Goal: Information Seeking & Learning: Check status

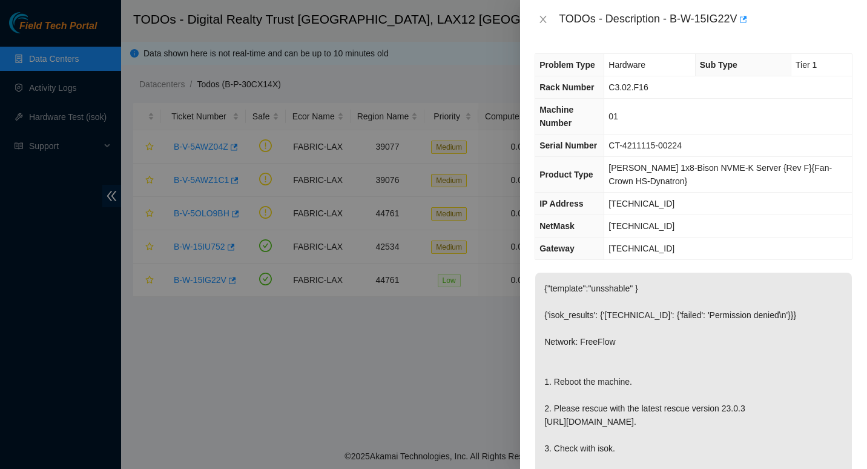
click at [431, 10] on div at bounding box center [433, 234] width 867 height 469
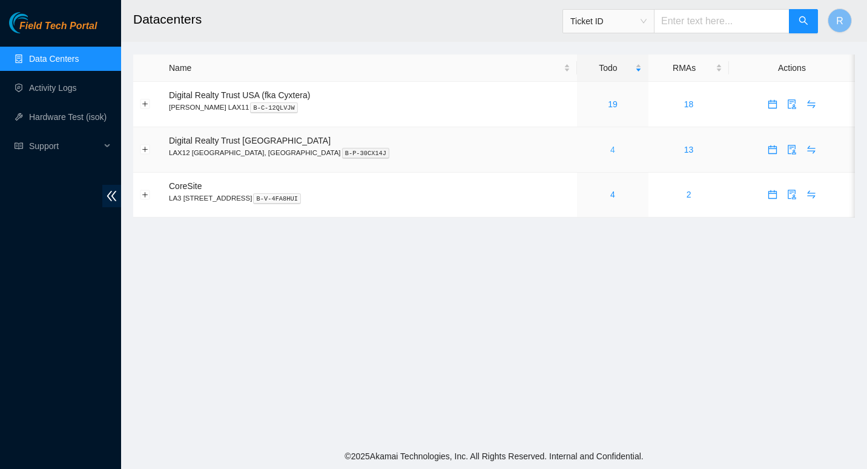
click at [610, 150] on link "4" at bounding box center [612, 150] width 5 height 10
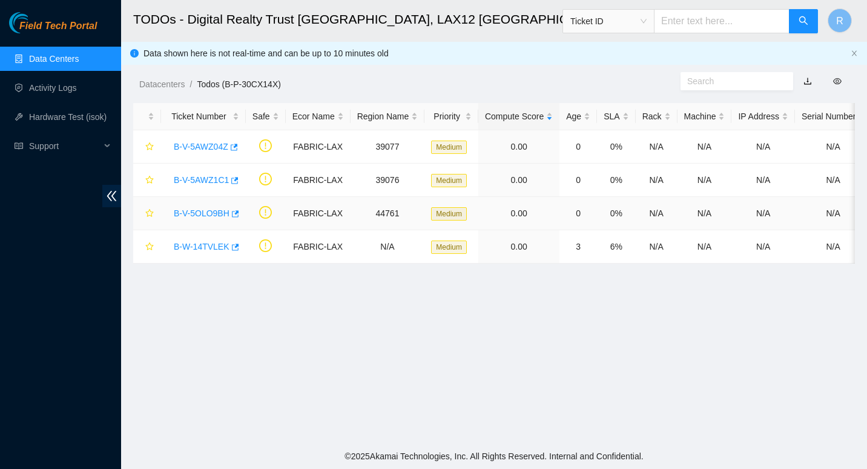
click at [212, 210] on link "B-V-5OLO9BH" at bounding box center [202, 213] width 56 height 10
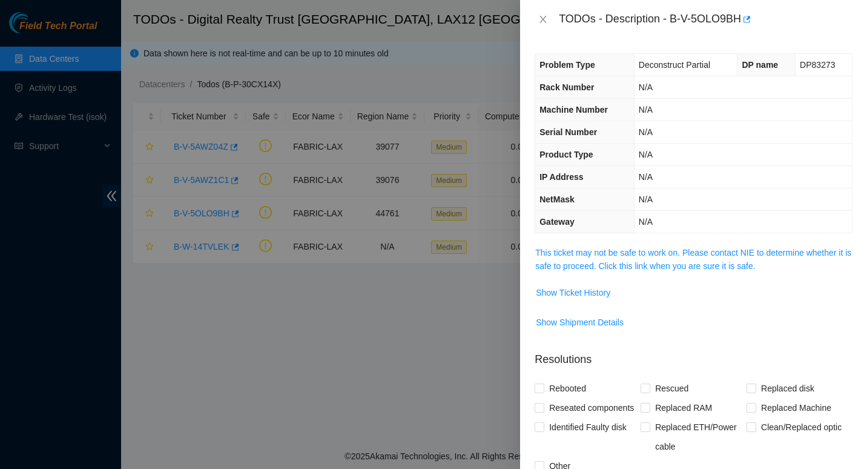
click at [567, 259] on span "This ticket may not be safe to work on. Please contact NIE to determine whether…" at bounding box center [693, 259] width 317 height 27
click at [567, 250] on link "This ticket may not be safe to work on. Please contact NIE to determine whether…" at bounding box center [693, 259] width 316 height 23
